Goal: Transaction & Acquisition: Purchase product/service

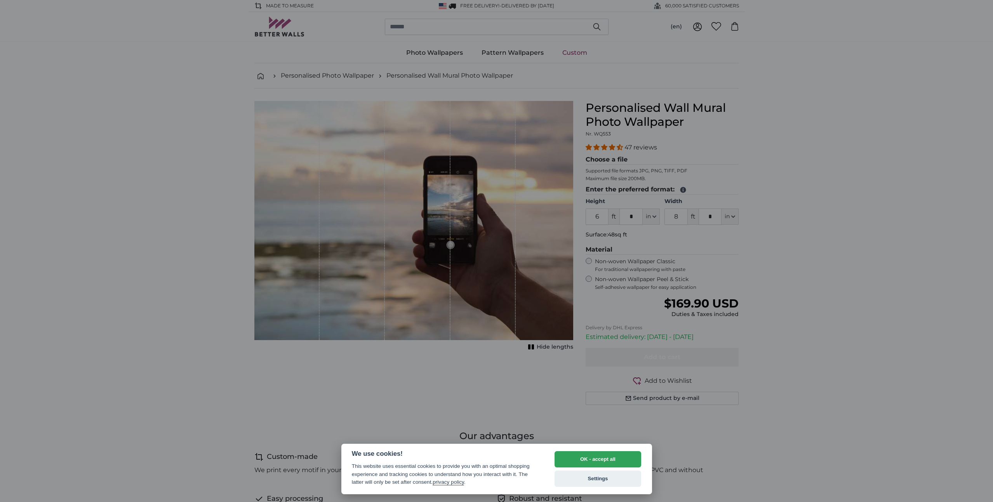
select select "**"
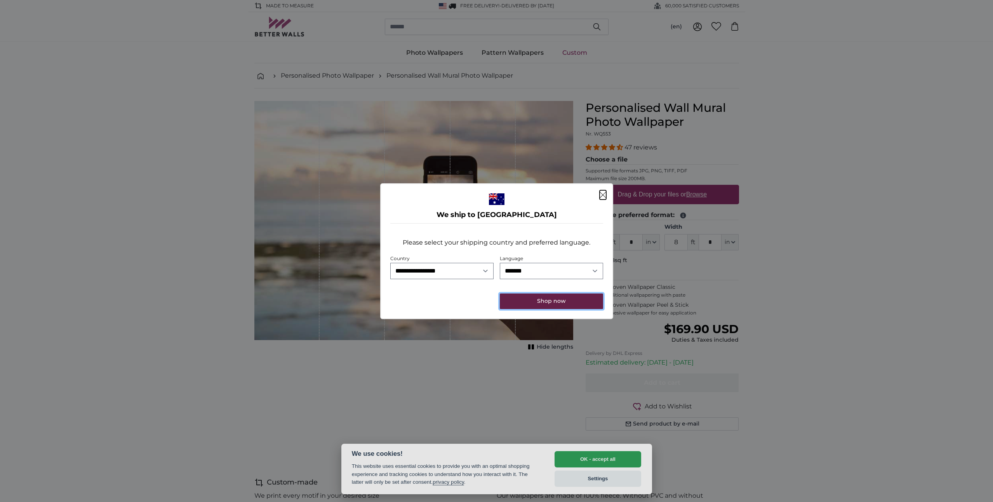
click at [544, 301] on button "Shop now" at bounding box center [551, 302] width 103 height 16
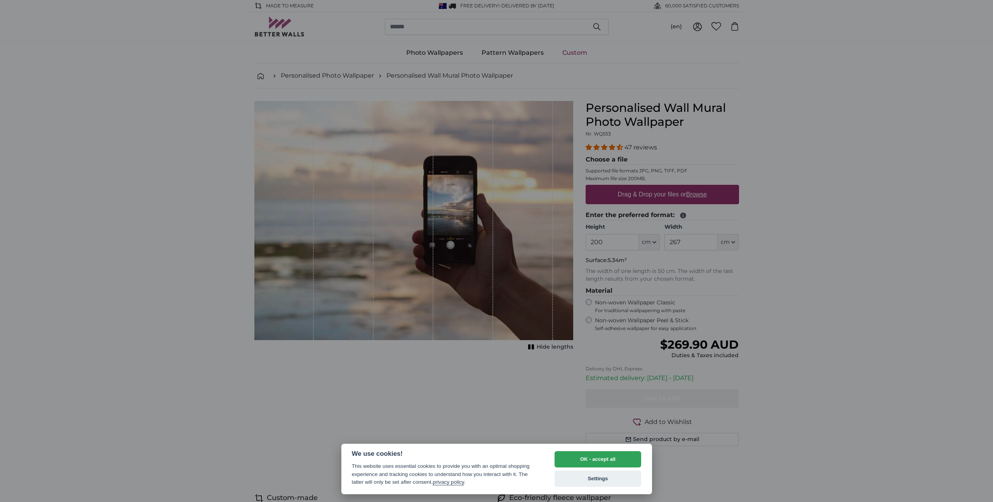
click at [612, 244] on div at bounding box center [496, 251] width 993 height 502
click at [613, 242] on div at bounding box center [496, 251] width 993 height 502
click at [651, 242] on div at bounding box center [496, 251] width 993 height 502
click at [654, 242] on div at bounding box center [496, 251] width 993 height 502
click at [595, 244] on div at bounding box center [496, 251] width 993 height 502
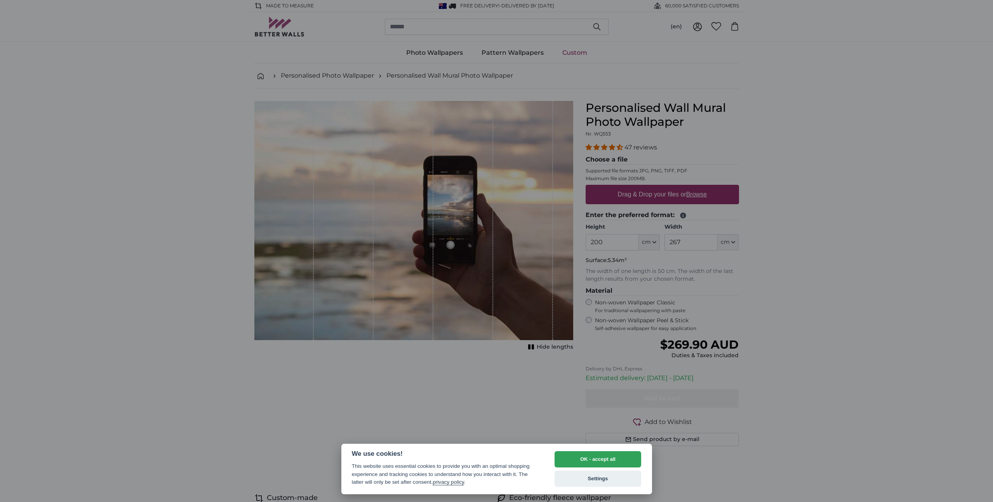
click at [459, 219] on div at bounding box center [496, 251] width 993 height 502
drag, startPoint x: 459, startPoint y: 219, endPoint x: 450, endPoint y: 221, distance: 9.2
click at [450, 221] on div at bounding box center [496, 251] width 993 height 502
drag, startPoint x: 593, startPoint y: 457, endPoint x: 590, endPoint y: 453, distance: 4.5
click at [593, 457] on button "OK - accept all" at bounding box center [598, 459] width 87 height 16
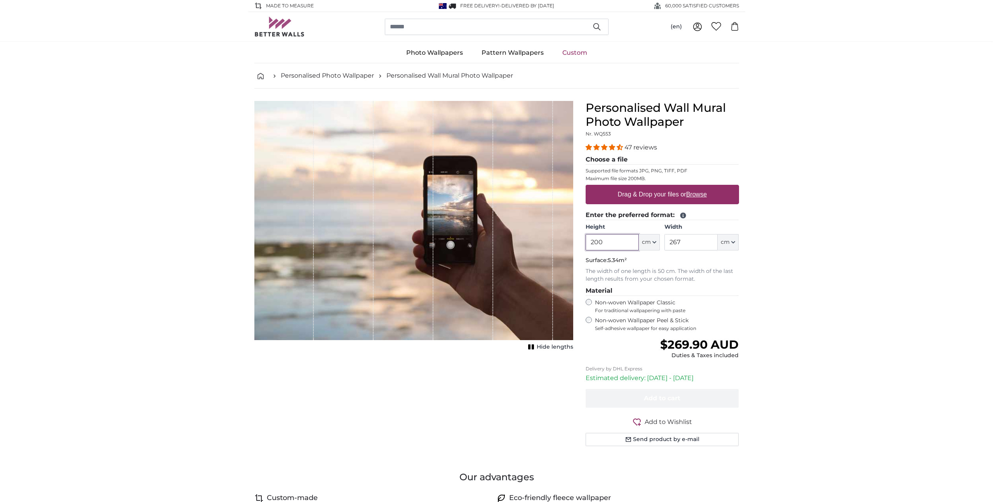
click at [610, 244] on input "200" at bounding box center [612, 242] width 53 height 16
type input "240"
click at [686, 240] on input "267" at bounding box center [691, 241] width 53 height 16
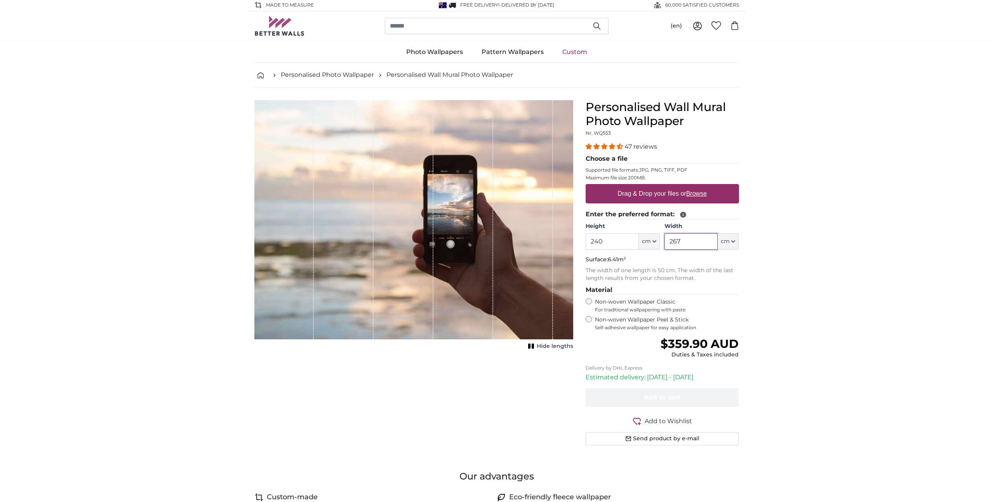
click at [686, 240] on input "267" at bounding box center [691, 241] width 53 height 16
type input "200"
click at [273, 31] on img at bounding box center [279, 27] width 50 height 20
